Goal: Book appointment/travel/reservation

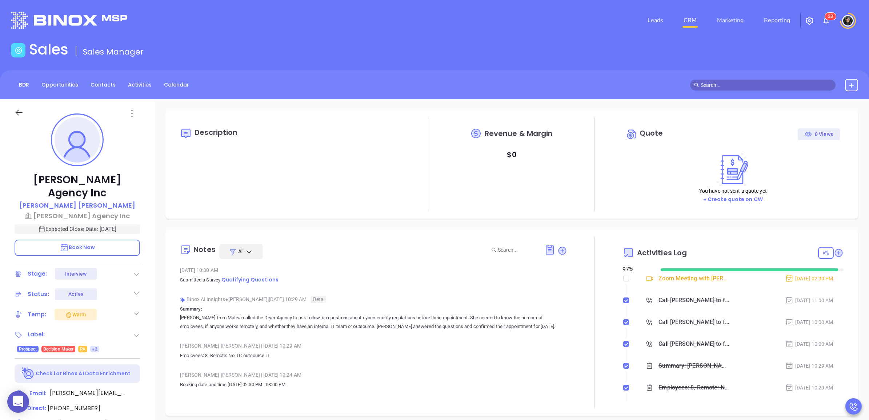
type input "[PERSON_NAME]"
type input "[DATE]"
type input "[PERSON_NAME]"
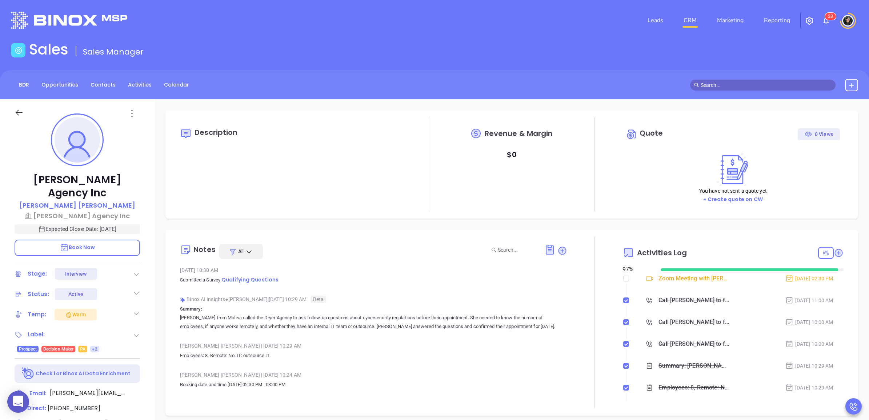
click at [257, 279] on span "Qualifying Questions" at bounding box center [250, 279] width 57 height 7
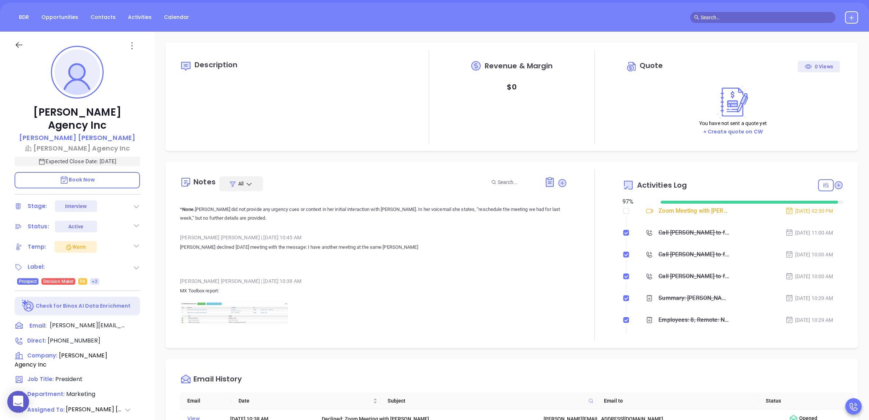
scroll to position [1500, 0]
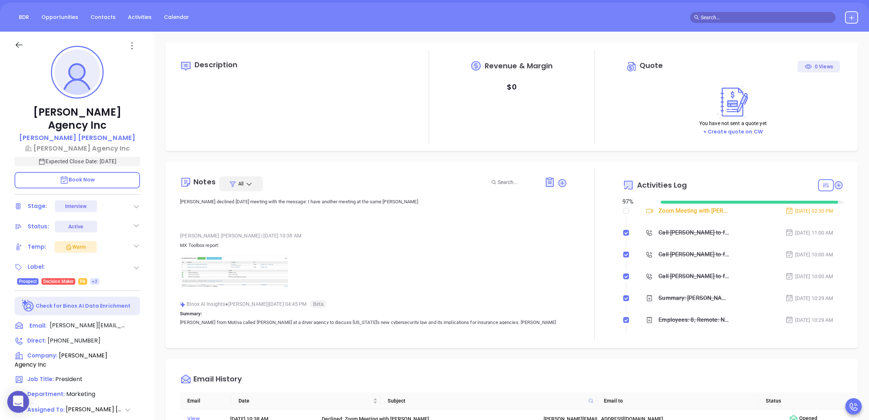
click at [231, 261] on img at bounding box center [234, 272] width 109 height 33
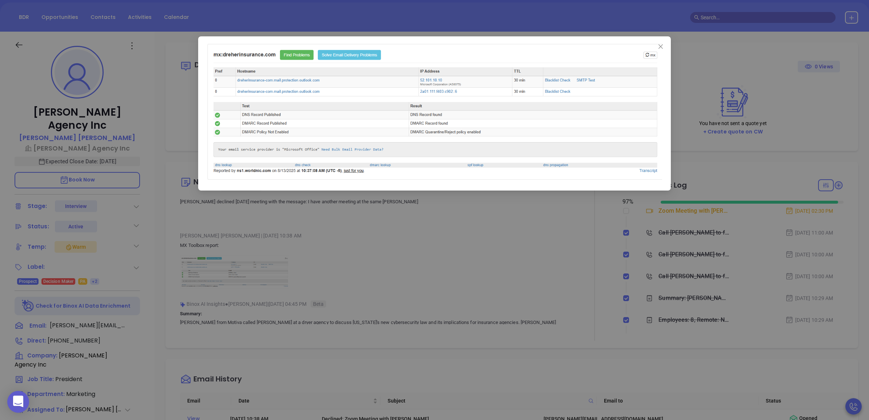
click at [477, 261] on div at bounding box center [434, 210] width 869 height 420
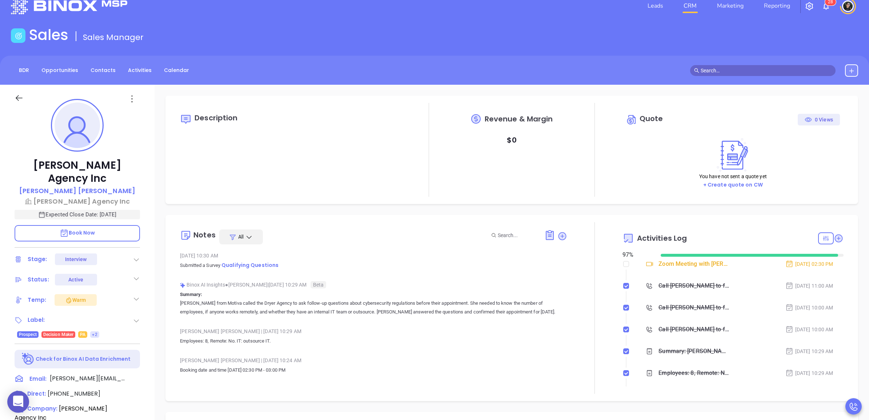
scroll to position [0, 0]
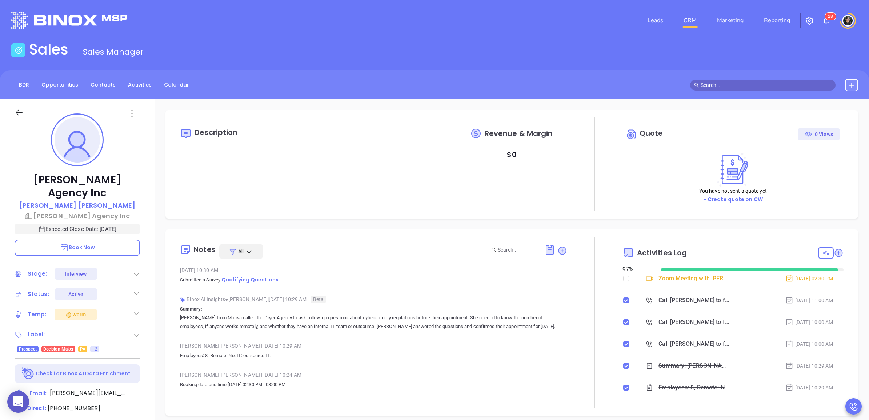
click at [84, 244] on span "Book Now" at bounding box center [78, 247] width 36 height 7
click at [559, 252] on icon at bounding box center [562, 250] width 7 height 7
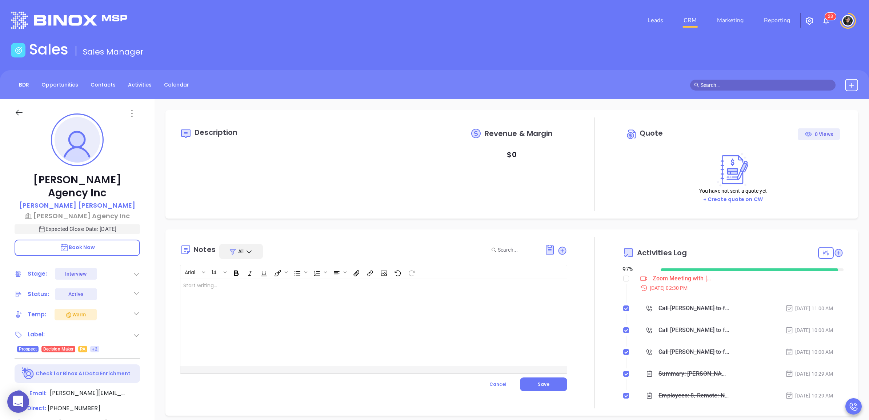
click at [353, 310] on div at bounding box center [359, 322] width 359 height 87
click at [554, 381] on button "Save" at bounding box center [543, 385] width 47 height 14
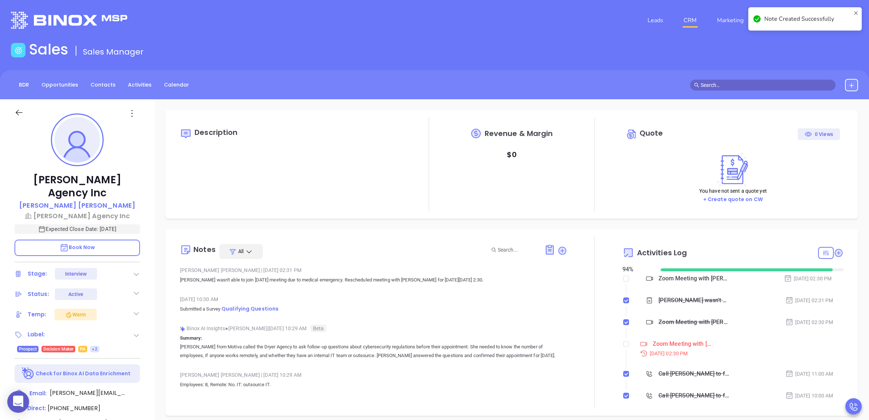
click at [617, 340] on div at bounding box center [594, 323] width 55 height 172
click at [623, 343] on input "checkbox" at bounding box center [626, 344] width 6 height 6
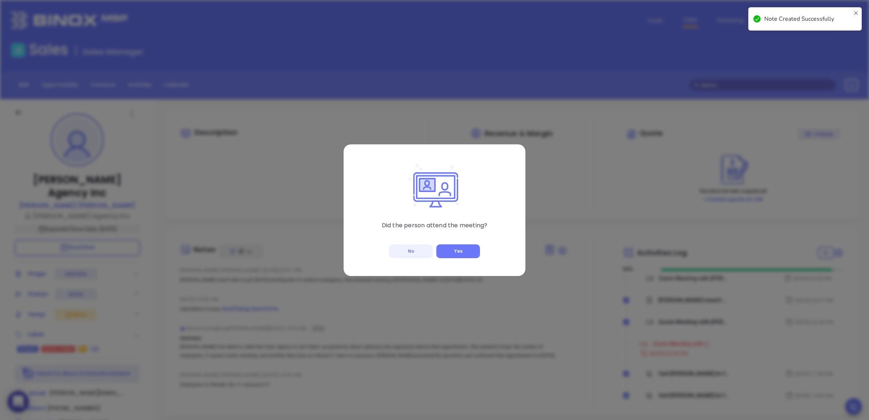
click at [414, 248] on button "No" at bounding box center [411, 251] width 44 height 14
checkbox input "true"
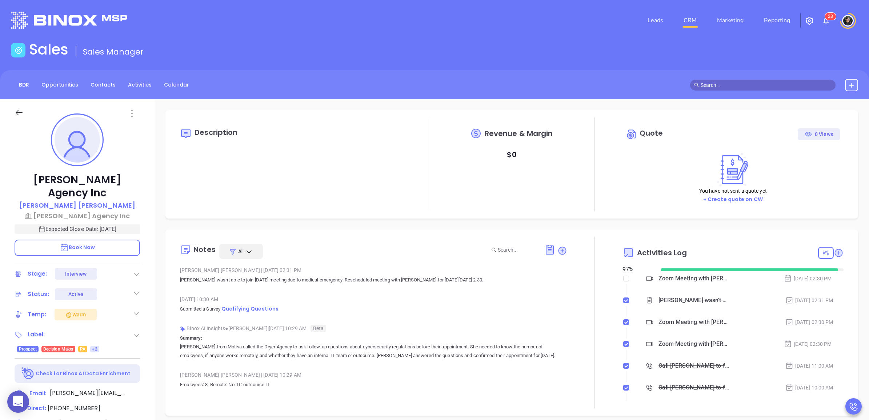
click at [687, 17] on link "CRM" at bounding box center [690, 20] width 19 height 15
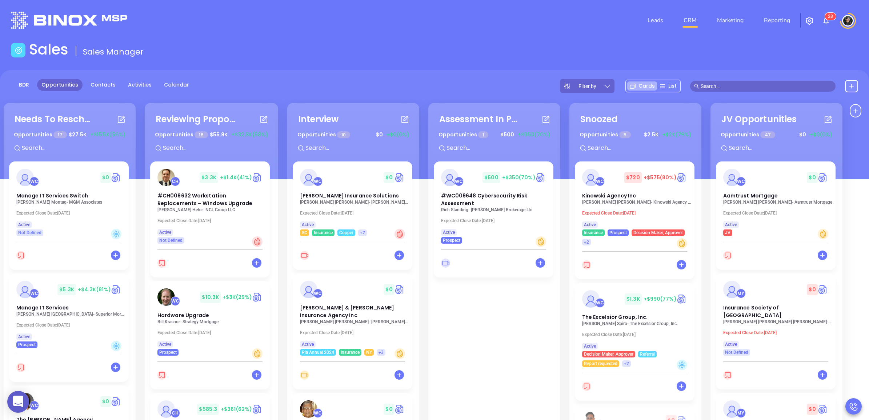
click at [504, 72] on div "BDR Opportunities Contacts Activities Calendar Filter by Cards List" at bounding box center [434, 124] width 869 height 109
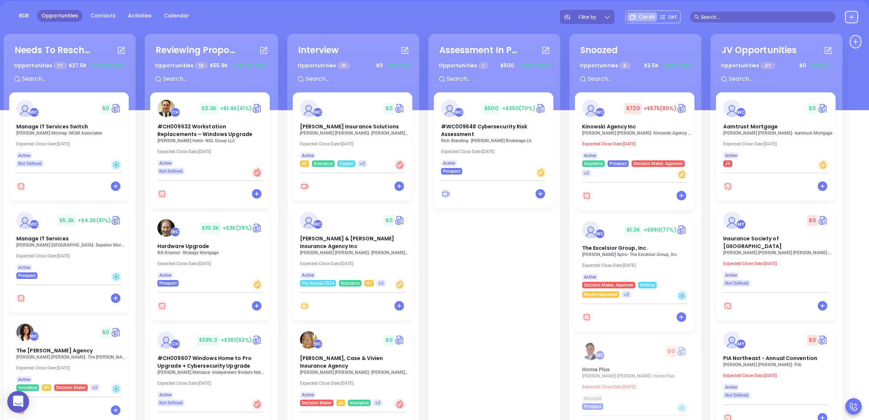
scroll to position [53, 0]
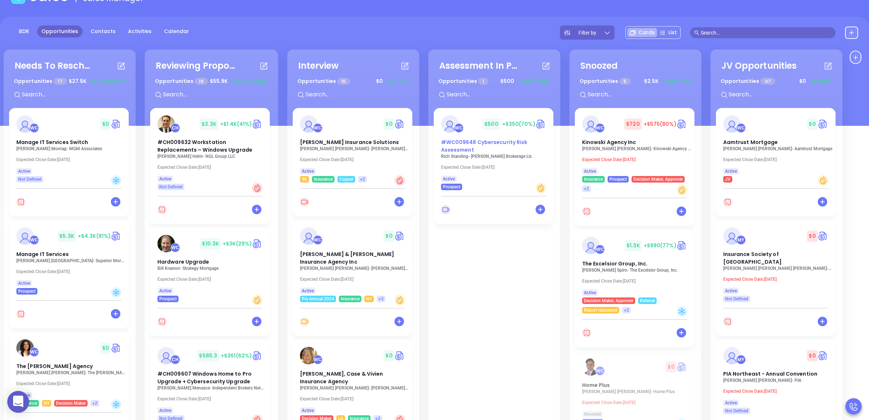
click at [500, 148] on div "#WC009648 Cybersecurity Risk Assessment" at bounding box center [494, 146] width 114 height 15
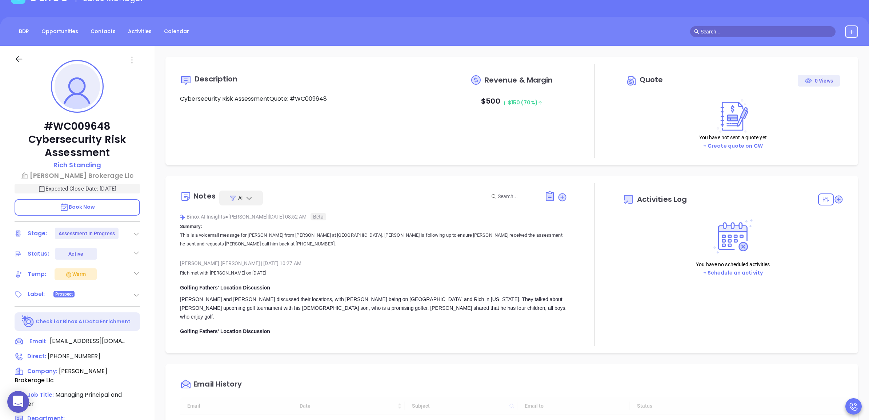
type input "[DATE]"
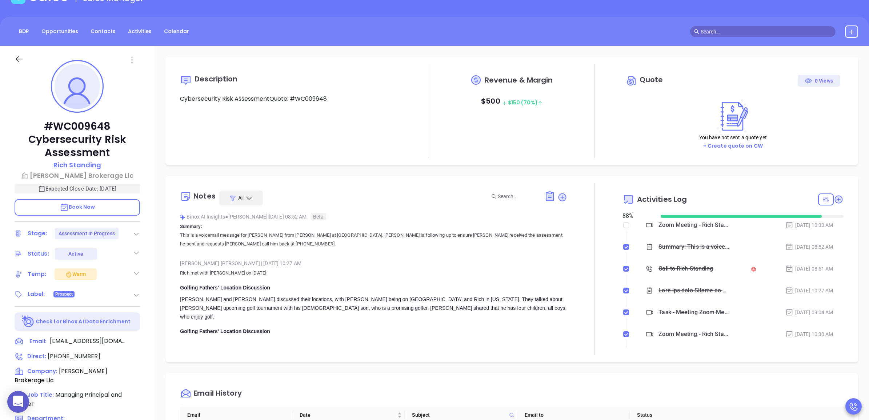
type input "[PERSON_NAME]"
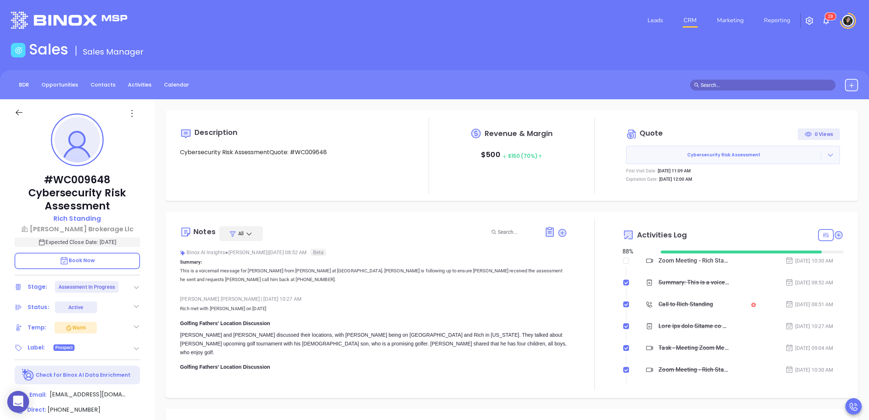
click at [698, 27] on link "CRM" at bounding box center [690, 20] width 19 height 15
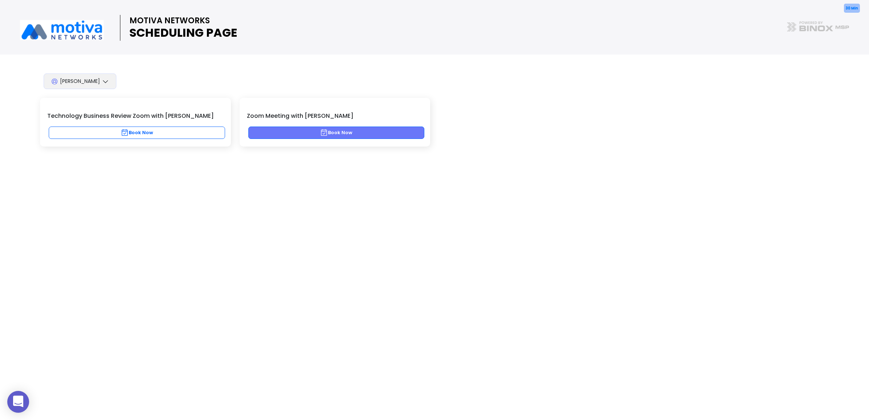
click at [386, 133] on button "Book Now" at bounding box center [336, 133] width 176 height 12
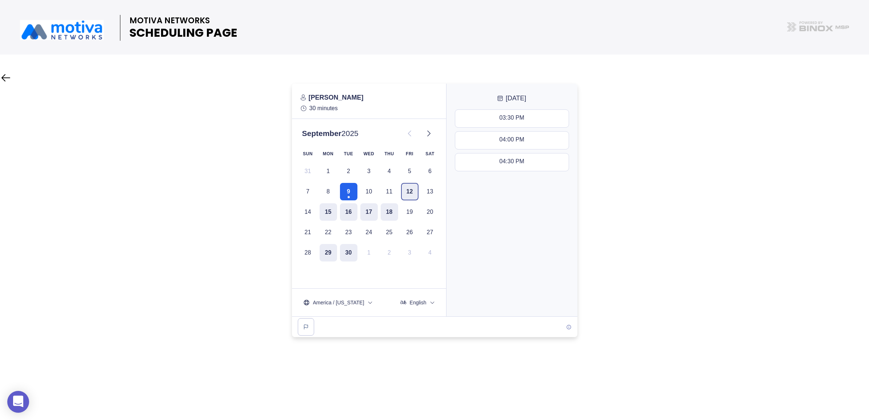
click at [407, 193] on button "12" at bounding box center [409, 191] width 17 height 17
click at [355, 215] on button "16" at bounding box center [348, 211] width 17 height 17
click at [521, 164] on div "02:30 PM - 03:00 PM" at bounding box center [511, 162] width 55 height 8
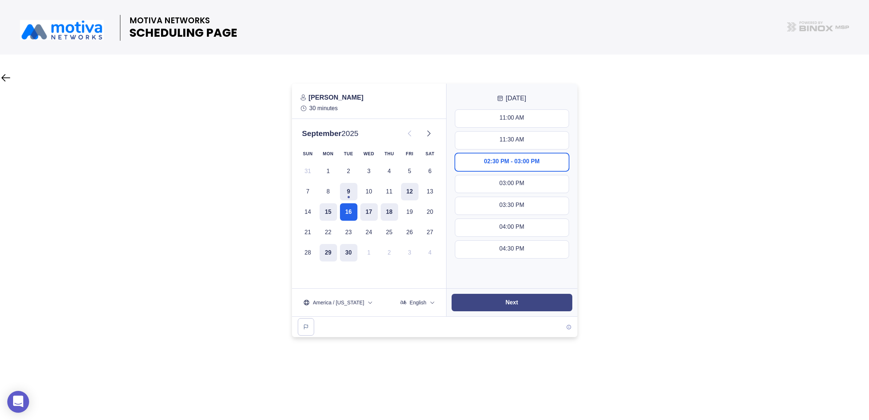
click at [529, 306] on button "Next" at bounding box center [512, 302] width 121 height 17
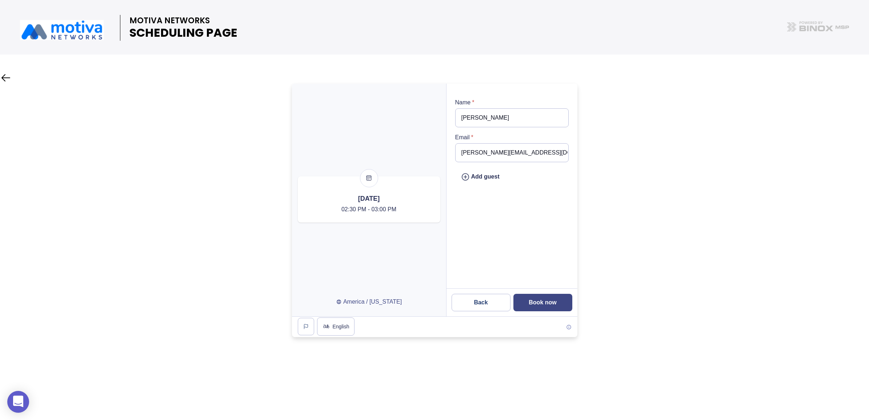
click at [0, 0] on slot "Book now" at bounding box center [0, 0] width 0 height 0
